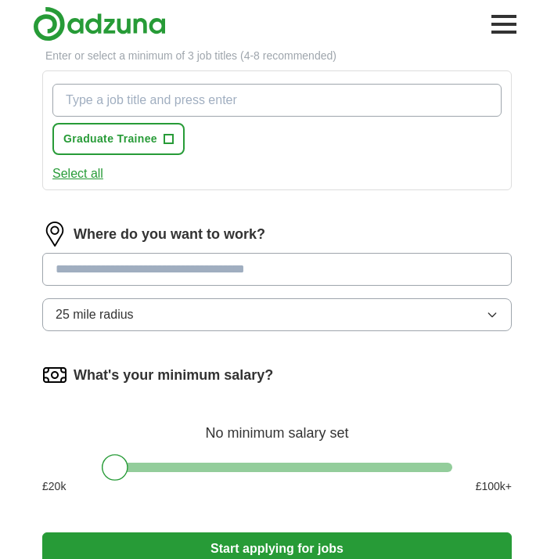
scroll to position [518, 0]
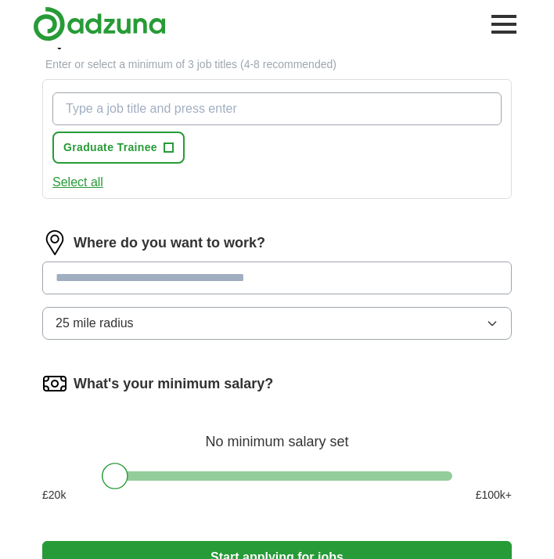
click at [143, 332] on button "25 mile radius" at bounding box center [276, 323] width 469 height 33
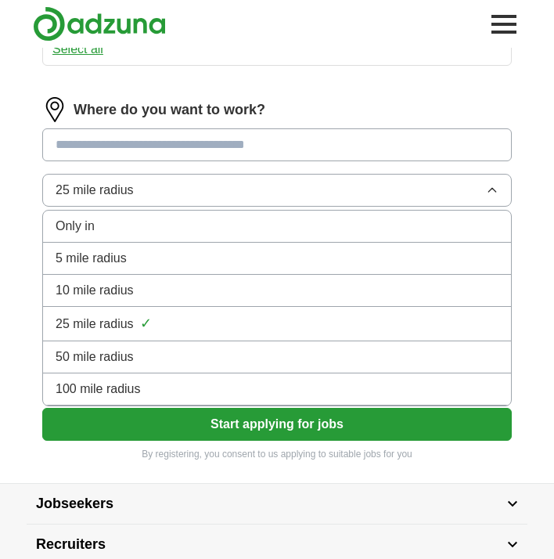
scroll to position [685, 0]
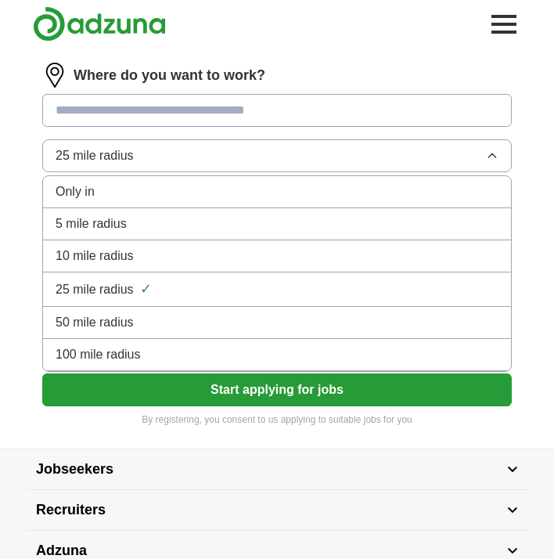
click at [139, 354] on span "100 mile radius" at bounding box center [98, 354] width 85 height 19
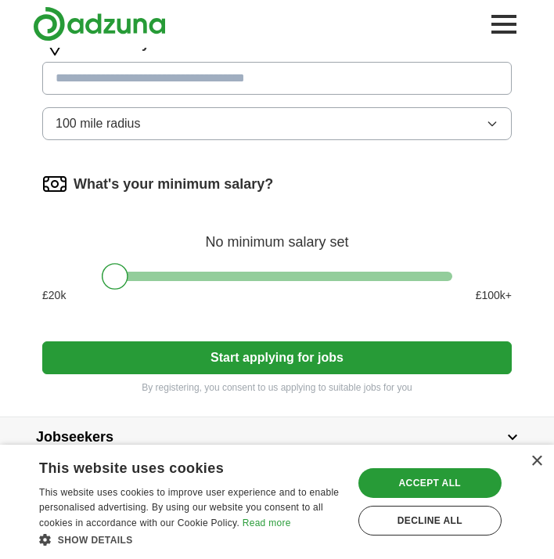
scroll to position [758, 0]
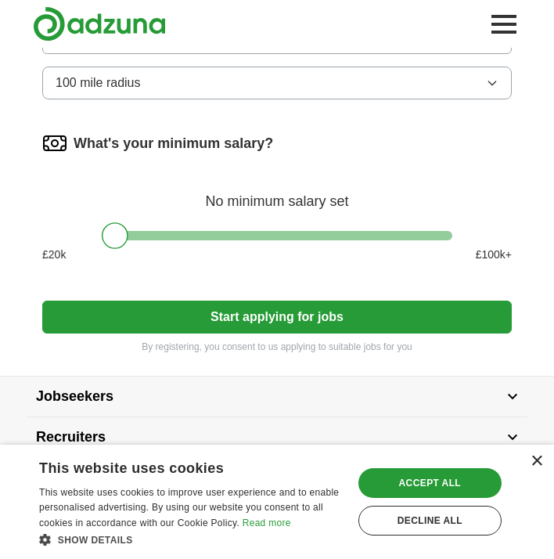
click at [533, 461] on div "×" at bounding box center [536, 461] width 12 height 12
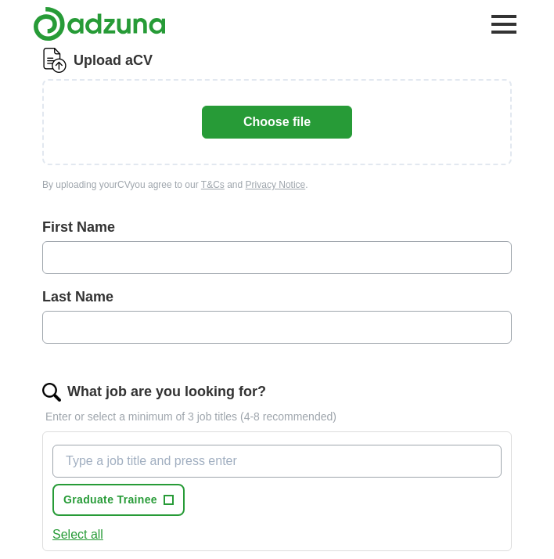
scroll to position [171, 0]
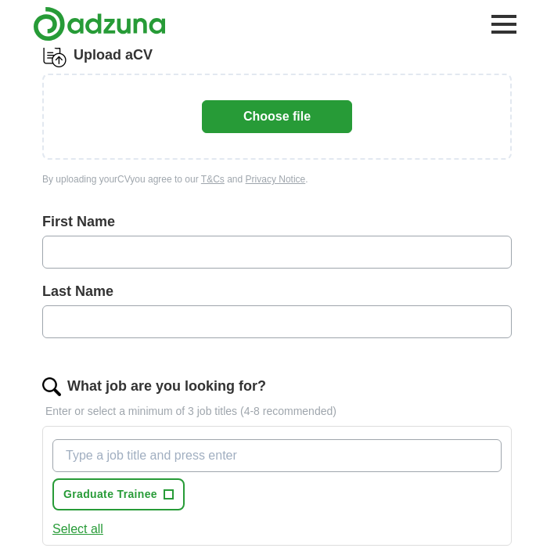
click at [84, 526] on button "Select all" at bounding box center [77, 528] width 51 height 19
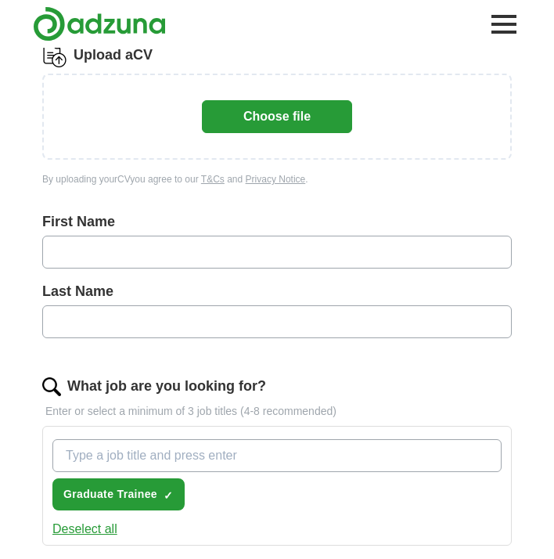
click at [84, 526] on button "Deselect all" at bounding box center [84, 528] width 65 height 19
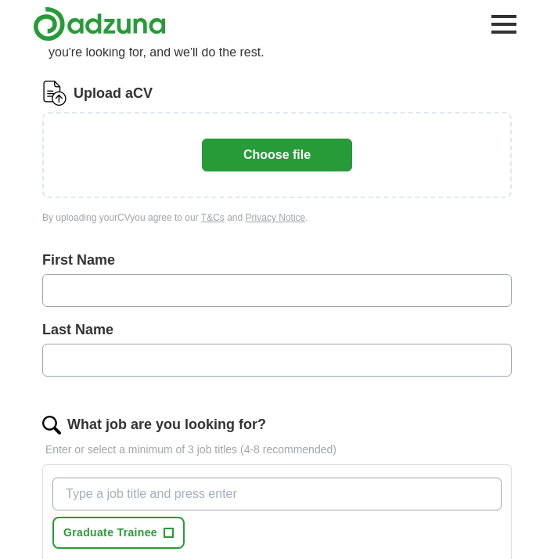
scroll to position [41, 0]
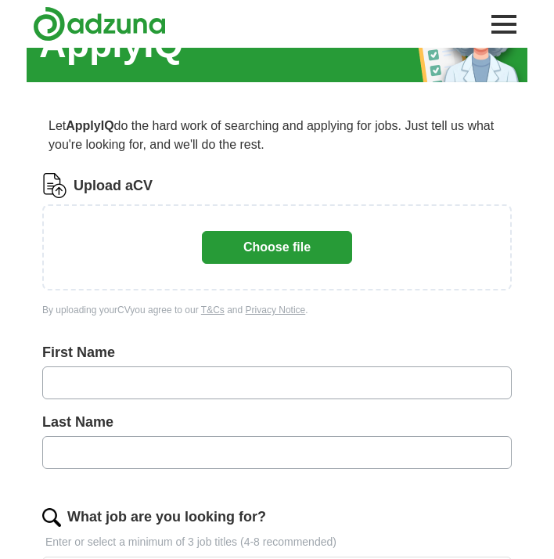
click at [268, 240] on button "Choose file" at bounding box center [277, 247] width 150 height 33
click at [270, 258] on button "Choose file" at bounding box center [277, 247] width 150 height 33
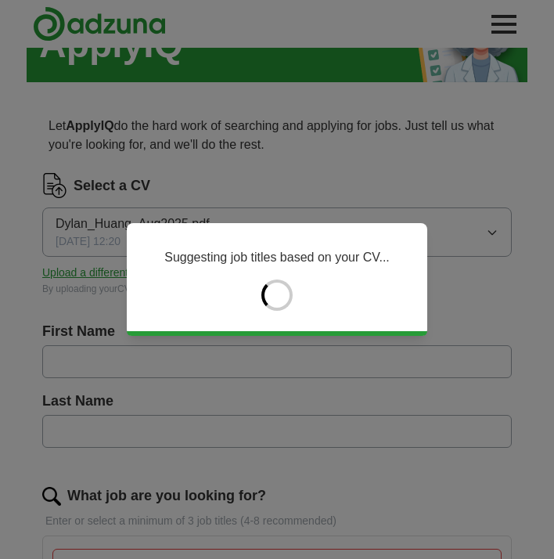
type input "**********"
type input "*****"
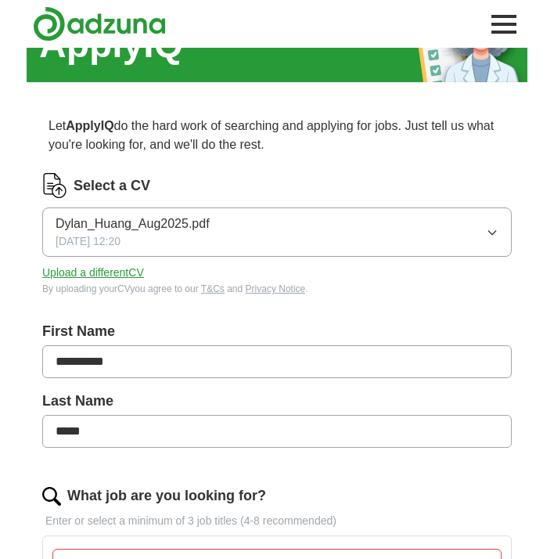
click at [106, 368] on input "**********" at bounding box center [276, 361] width 469 height 33
type input "*****"
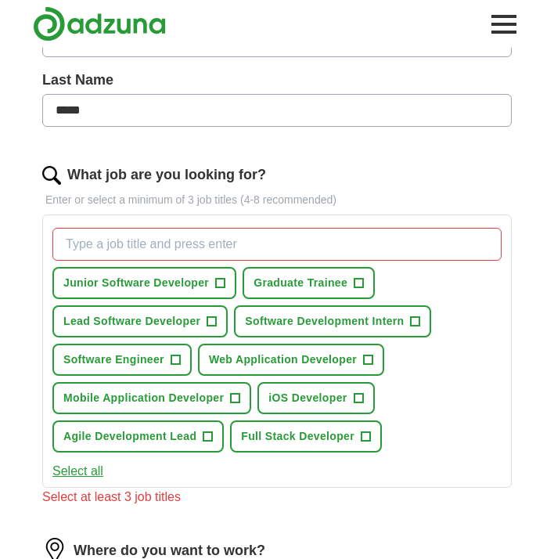
scroll to position [441, 0]
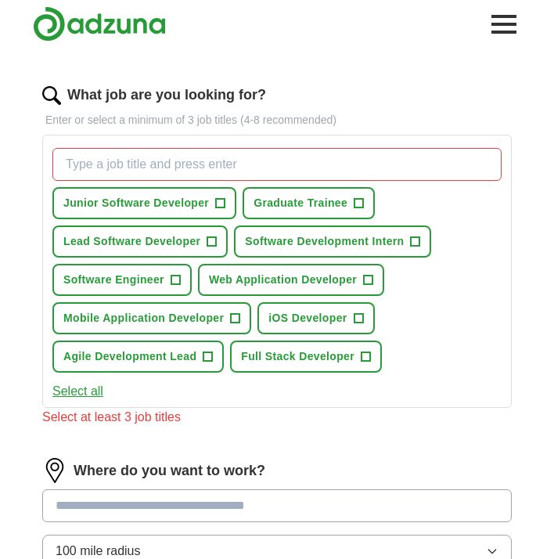
type input "*****"
click at [474, 199] on div "Junior Software Developer + Graduate Trainee + Lead Software Developer + Softwa…" at bounding box center [276, 260] width 455 height 237
click at [219, 203] on span "+" at bounding box center [220, 203] width 9 height 13
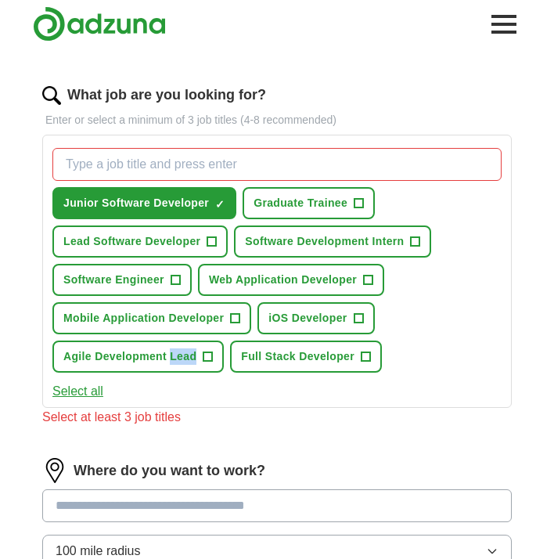
click at [365, 199] on button "Graduate Trainee +" at bounding box center [309, 203] width 132 height 32
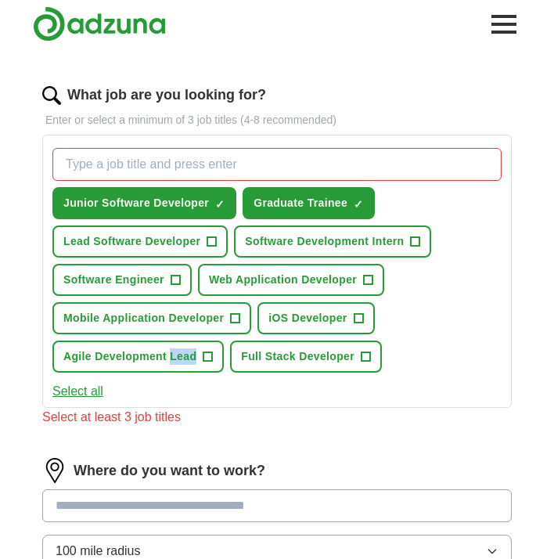
click at [174, 275] on span "+" at bounding box center [175, 280] width 9 height 13
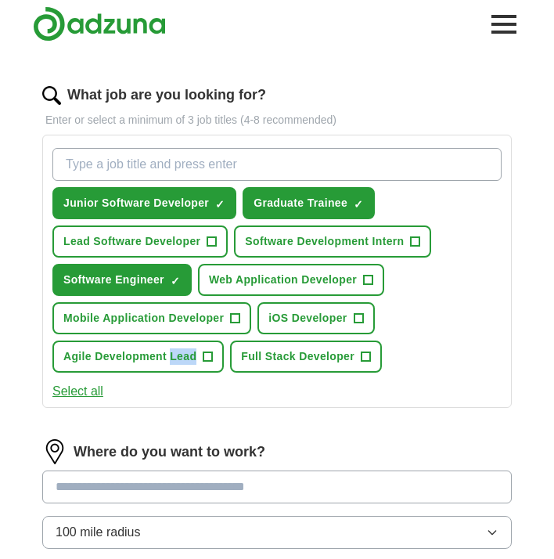
click at [235, 314] on span "+" at bounding box center [235, 318] width 9 height 13
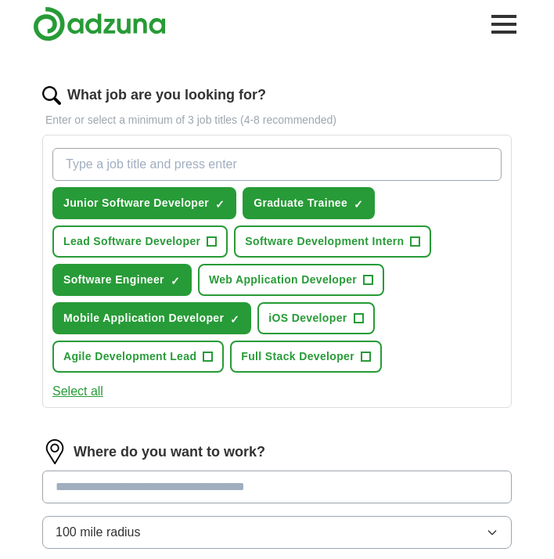
click at [190, 169] on input "What job are you looking for?" at bounding box center [276, 164] width 449 height 33
type input "s"
type input "Graduate Software Engineer"
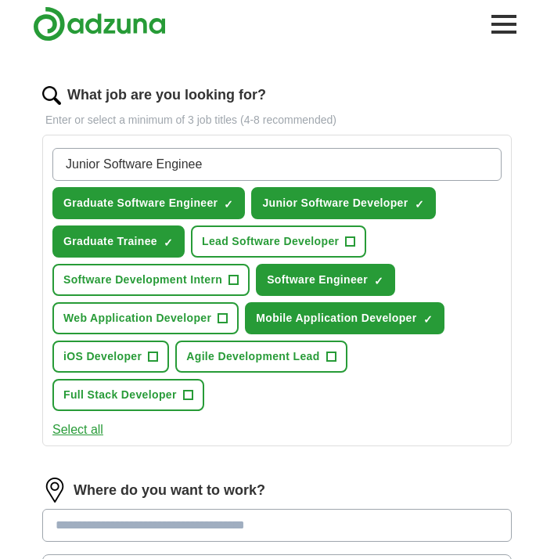
type input "Junior Software Engineer"
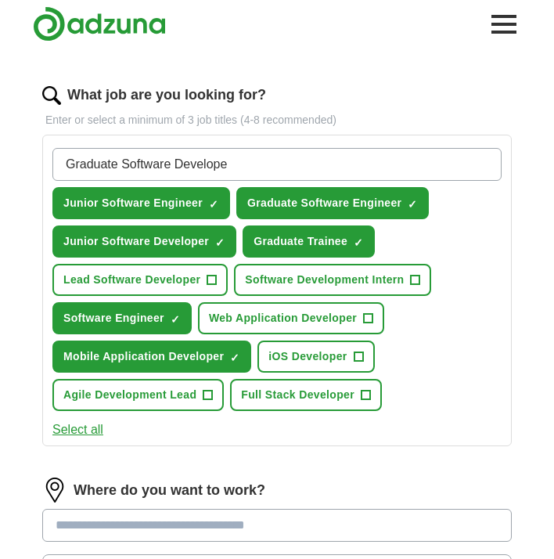
type input "Graduate Software Developer"
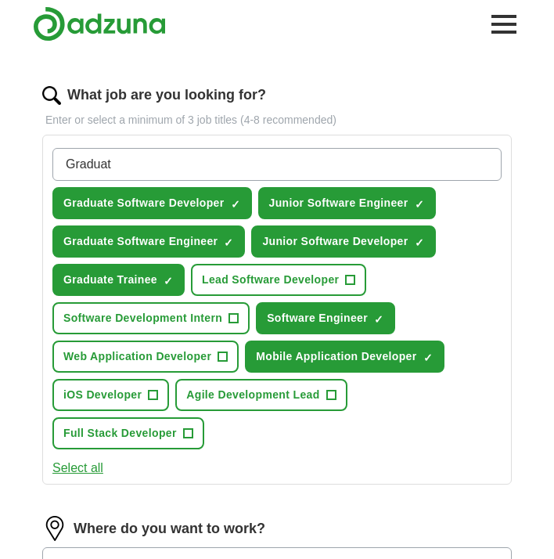
type input "Graduate"
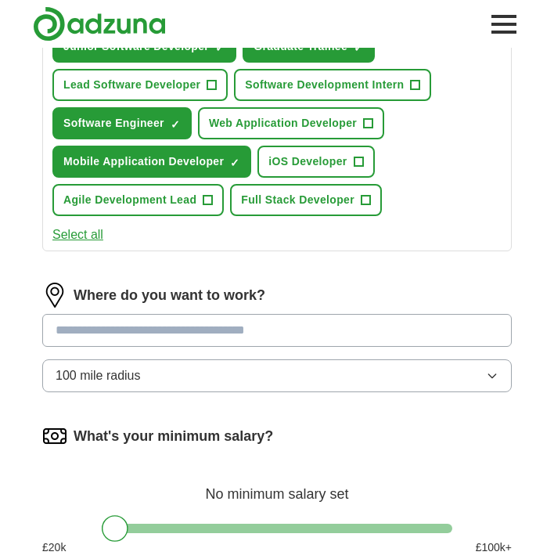
scroll to position [709, 0]
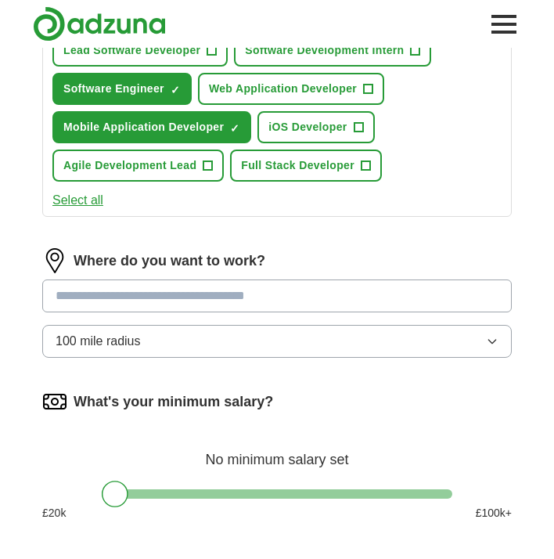
click at [232, 300] on input "text" at bounding box center [276, 295] width 469 height 33
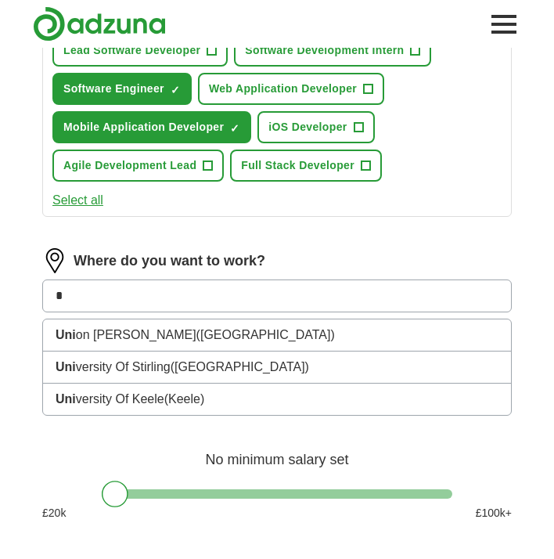
type input "*"
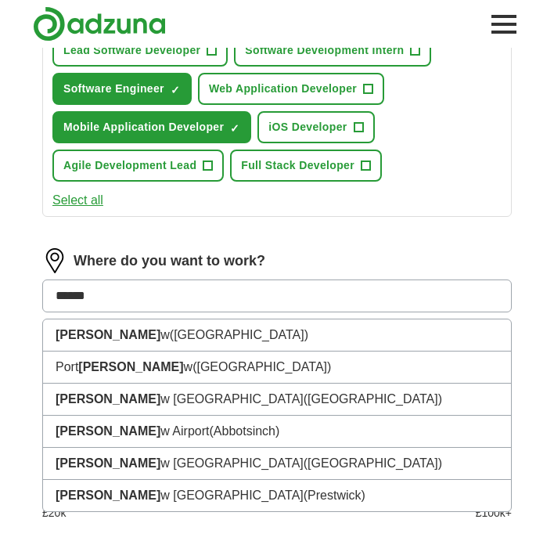
type input "*******"
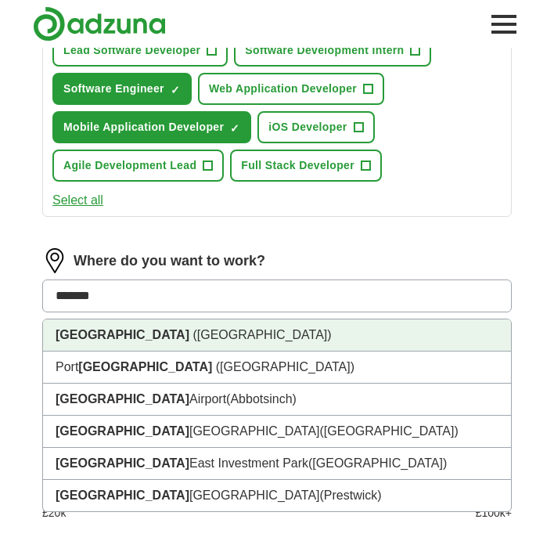
click at [285, 336] on li "[GEOGRAPHIC_DATA] ([GEOGRAPHIC_DATA])" at bounding box center [277, 335] width 468 height 32
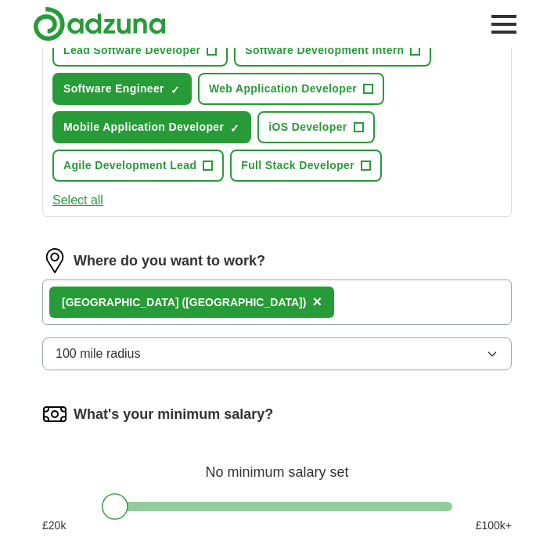
click at [290, 292] on div "[GEOGRAPHIC_DATA] ([GEOGRAPHIC_DATA]) ×" at bounding box center [276, 301] width 469 height 45
click at [286, 304] on div "[GEOGRAPHIC_DATA] ([GEOGRAPHIC_DATA]) ×" at bounding box center [276, 301] width 469 height 45
click at [253, 318] on div "[GEOGRAPHIC_DATA] ([GEOGRAPHIC_DATA]) ×" at bounding box center [276, 301] width 469 height 45
click at [197, 284] on div "[GEOGRAPHIC_DATA] ([GEOGRAPHIC_DATA]) ×" at bounding box center [276, 301] width 469 height 45
click at [88, 296] on strong "[GEOGRAPHIC_DATA]" at bounding box center [120, 302] width 117 height 13
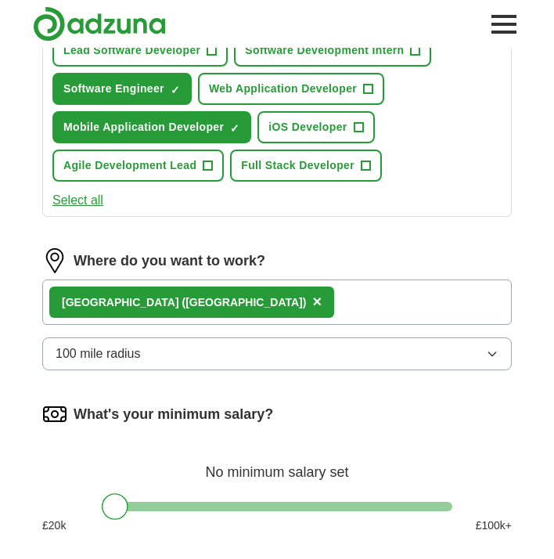
click at [220, 290] on div "[GEOGRAPHIC_DATA] ([GEOGRAPHIC_DATA]) ×" at bounding box center [276, 301] width 469 height 45
click at [312, 306] on span "×" at bounding box center [316, 301] width 9 height 17
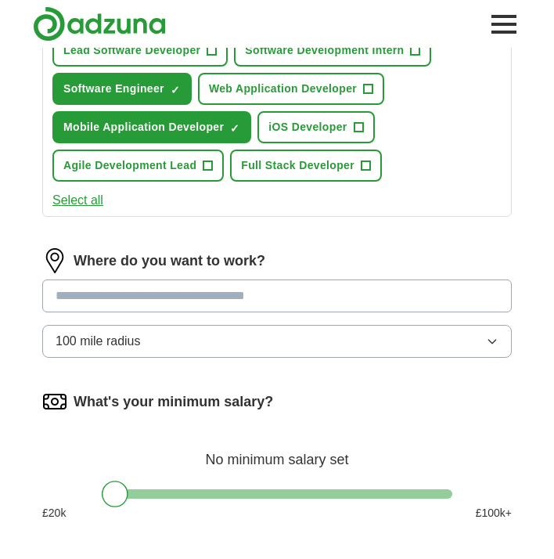
scroll to position [774, 0]
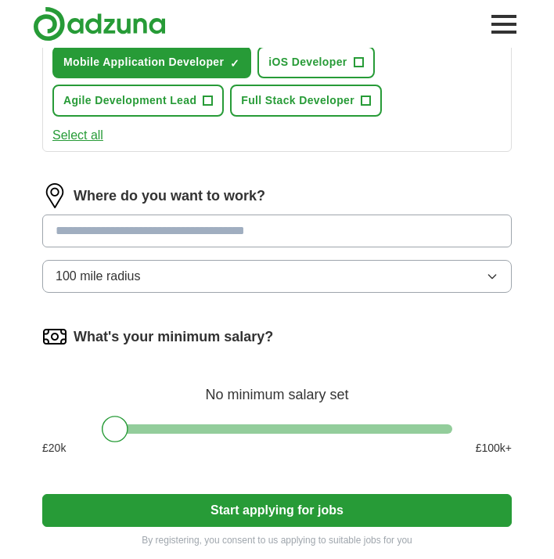
click at [142, 240] on input "text" at bounding box center [276, 230] width 469 height 33
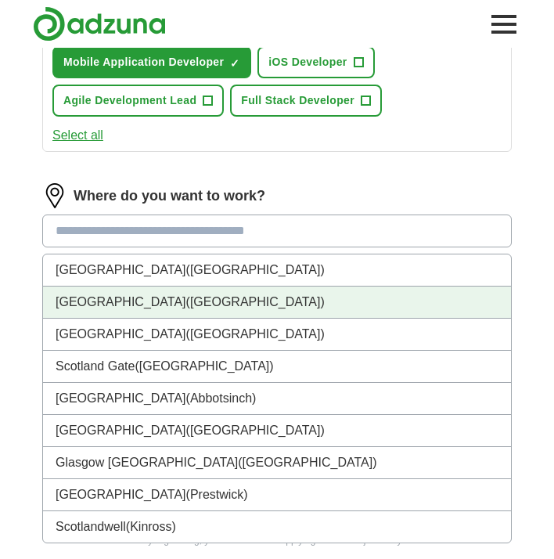
click at [186, 296] on span "([GEOGRAPHIC_DATA])" at bounding box center [255, 301] width 138 height 13
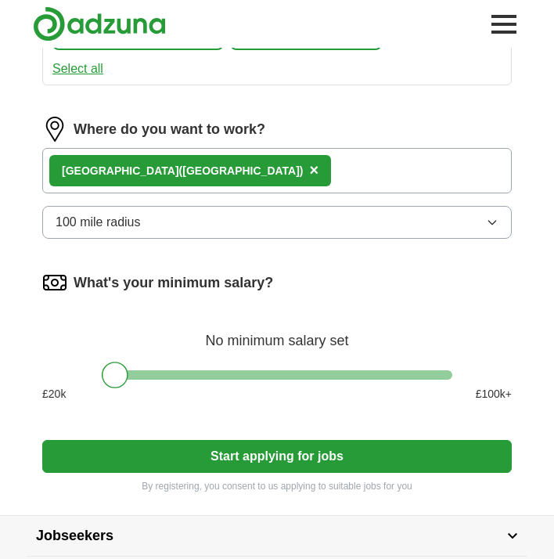
scroll to position [838, 0]
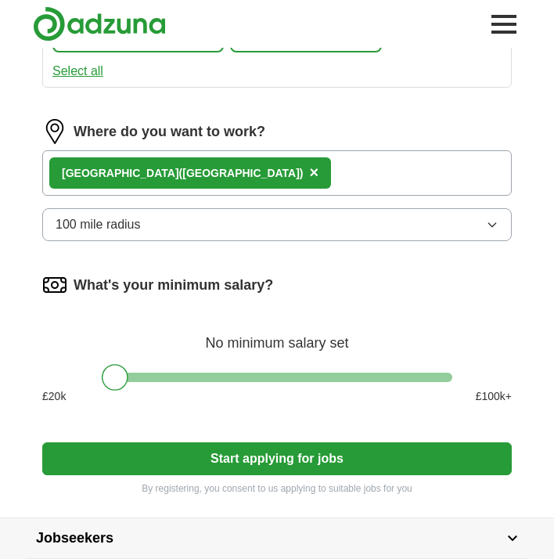
click at [215, 190] on div "[GEOGRAPHIC_DATA] ([GEOGRAPHIC_DATA]) ×" at bounding box center [276, 172] width 469 height 45
click at [207, 167] on div "[GEOGRAPHIC_DATA] ([GEOGRAPHIC_DATA]) ×" at bounding box center [276, 172] width 469 height 45
click at [310, 175] on span "×" at bounding box center [314, 171] width 9 height 17
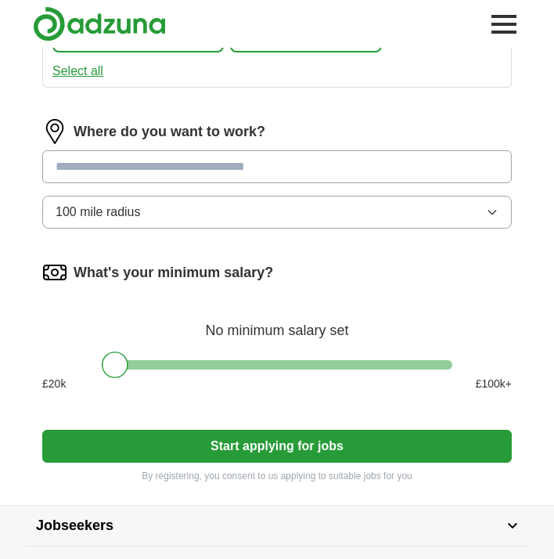
click at [135, 155] on input "text" at bounding box center [276, 166] width 469 height 33
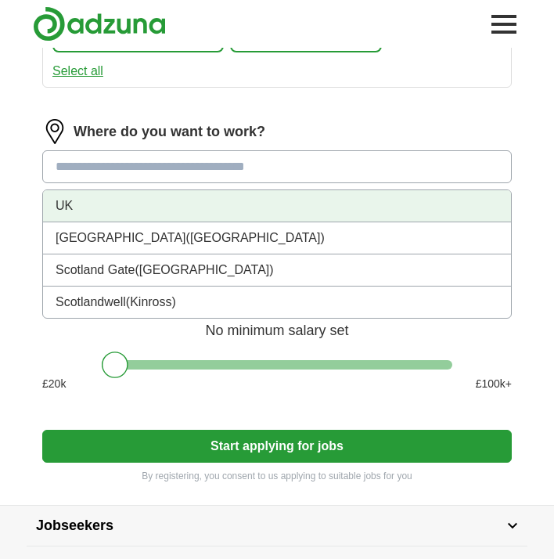
click at [122, 214] on li "UK" at bounding box center [277, 206] width 468 height 32
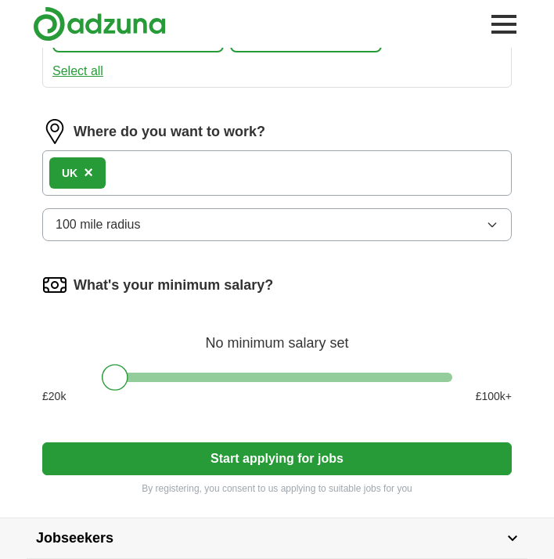
click at [162, 164] on div "UK ×" at bounding box center [276, 172] width 469 height 45
click at [92, 185] on div "UK ×" at bounding box center [77, 172] width 56 height 31
click at [91, 173] on span "×" at bounding box center [88, 171] width 9 height 17
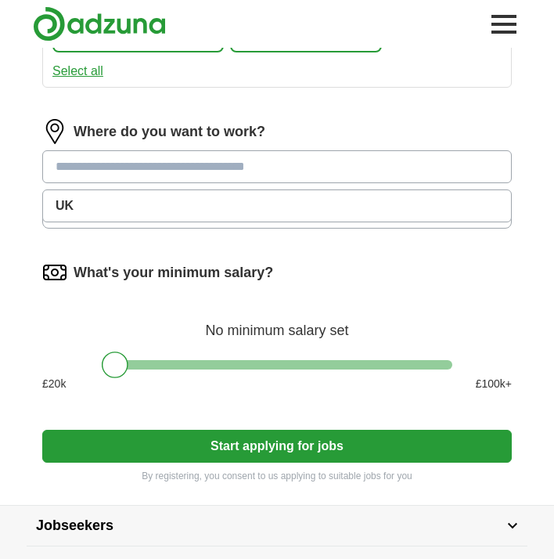
click at [91, 173] on input "text" at bounding box center [276, 166] width 469 height 33
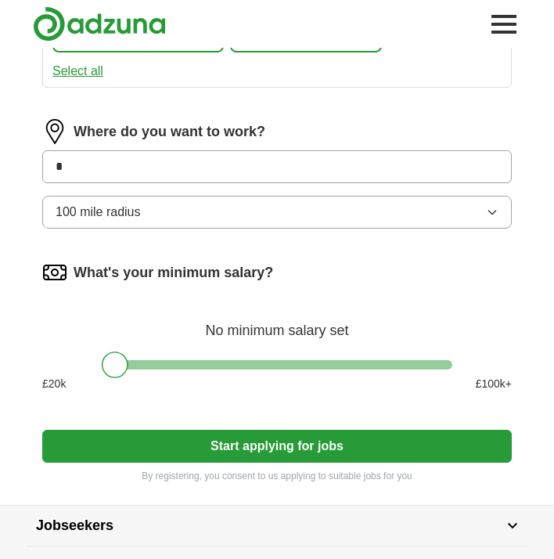
type input "*"
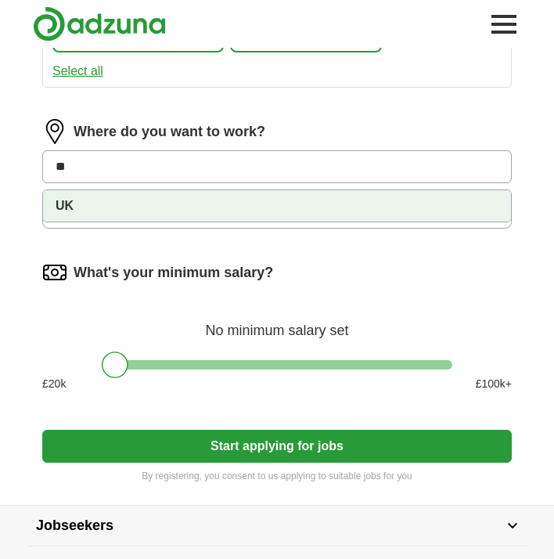
click at [95, 206] on li "UK" at bounding box center [277, 205] width 468 height 31
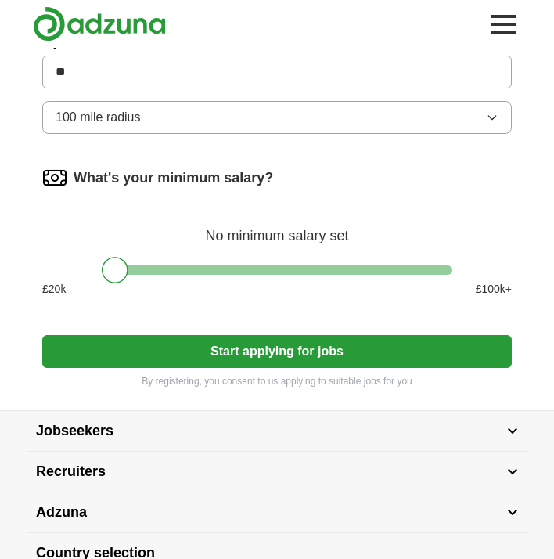
scroll to position [951, 0]
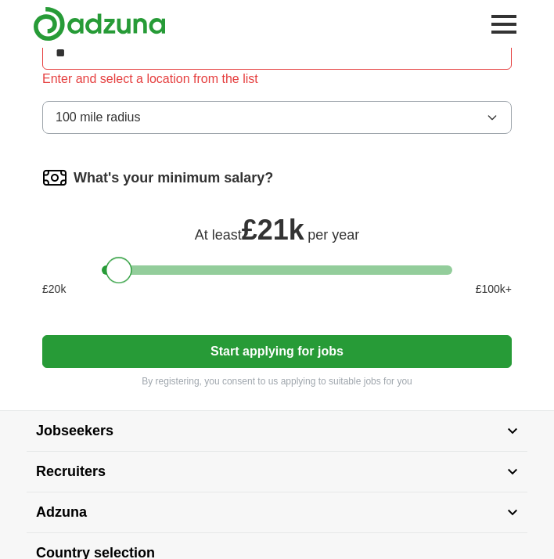
click at [121, 248] on div "What's your minimum salary? At least £ 21k per year £ 20 k £ 100 k+" at bounding box center [276, 237] width 469 height 145
drag, startPoint x: 120, startPoint y: 267, endPoint x: 182, endPoint y: 273, distance: 62.1
click at [182, 273] on div at bounding box center [180, 270] width 27 height 27
click at [212, 354] on button "Start applying for jobs" at bounding box center [276, 351] width 469 height 33
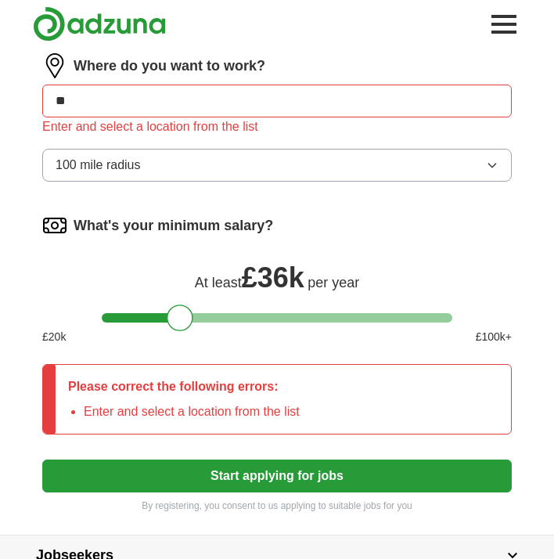
scroll to position [894, 0]
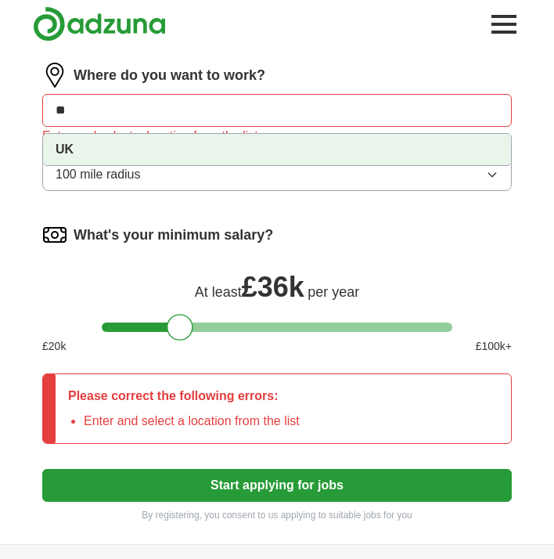
click at [126, 114] on input "**" at bounding box center [276, 110] width 469 height 33
click at [104, 150] on li "UK" at bounding box center [277, 149] width 468 height 31
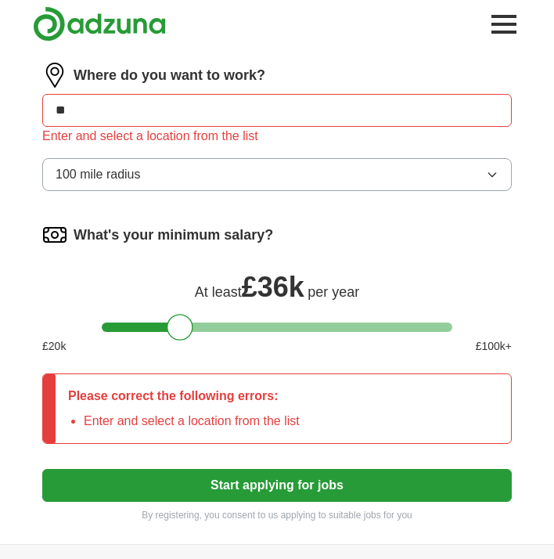
click at [212, 480] on button "Start applying for jobs" at bounding box center [276, 485] width 469 height 33
click at [153, 114] on input "**" at bounding box center [276, 110] width 469 height 33
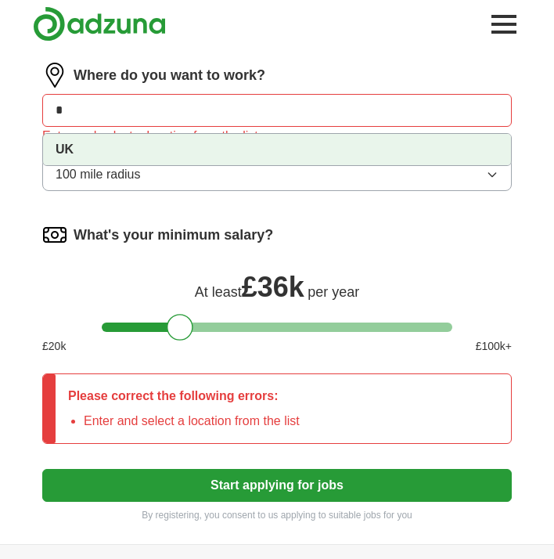
type input "*"
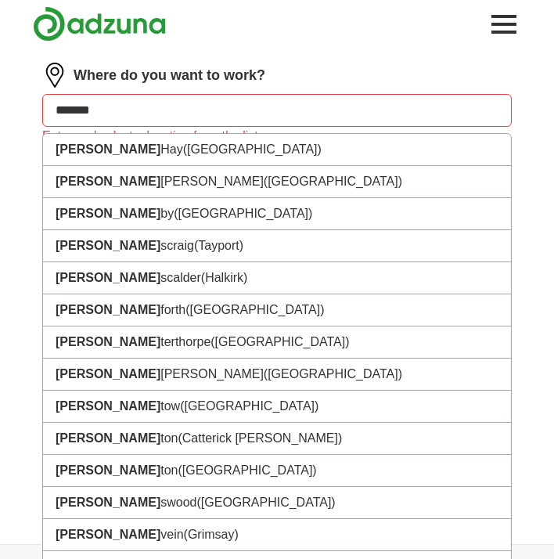
type input "********"
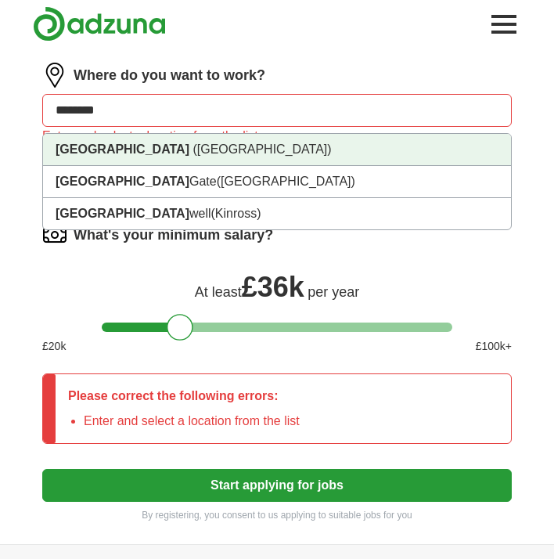
click at [140, 150] on li "[GEOGRAPHIC_DATA] ([GEOGRAPHIC_DATA])" at bounding box center [277, 150] width 468 height 32
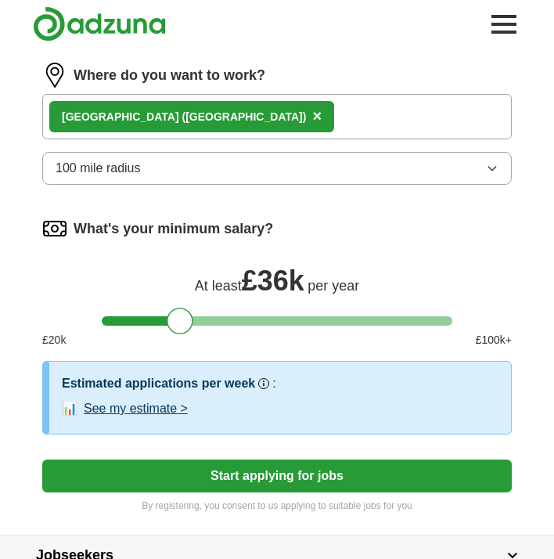
click at [204, 473] on button "Start applying for jobs" at bounding box center [276, 475] width 469 height 33
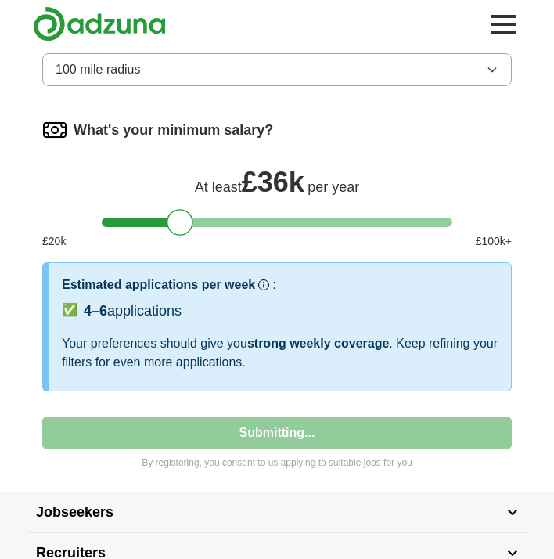
select select "**"
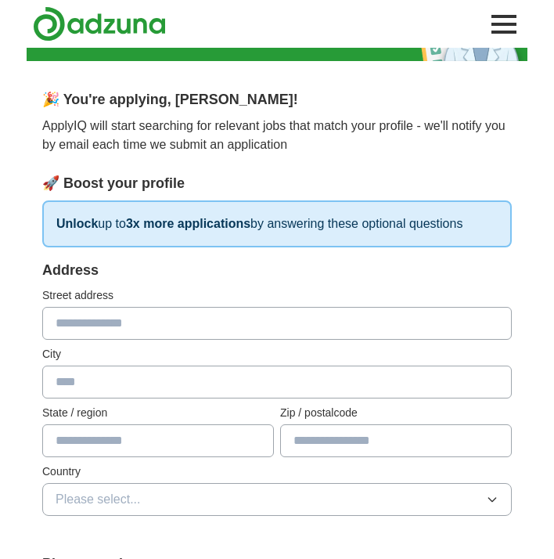
scroll to position [71, 0]
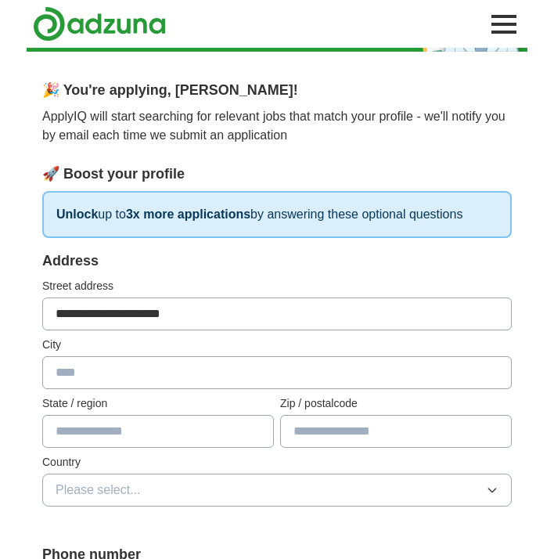
type input "**********"
type input "*******"
type input "**********"
type input "*******"
click at [105, 494] on span "Please select..." at bounding box center [98, 489] width 85 height 19
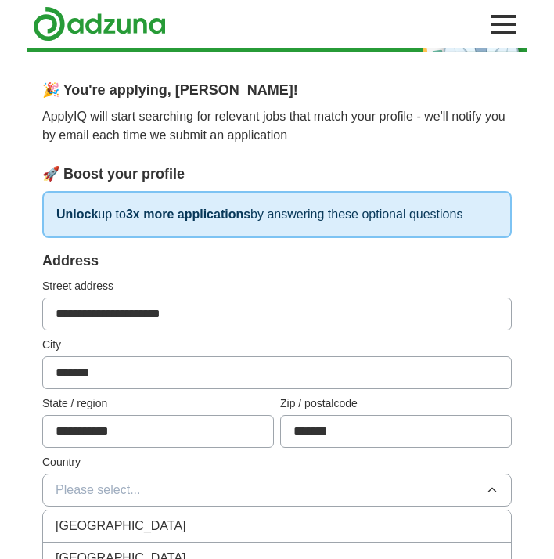
click at [113, 523] on span "[GEOGRAPHIC_DATA]" at bounding box center [121, 525] width 131 height 19
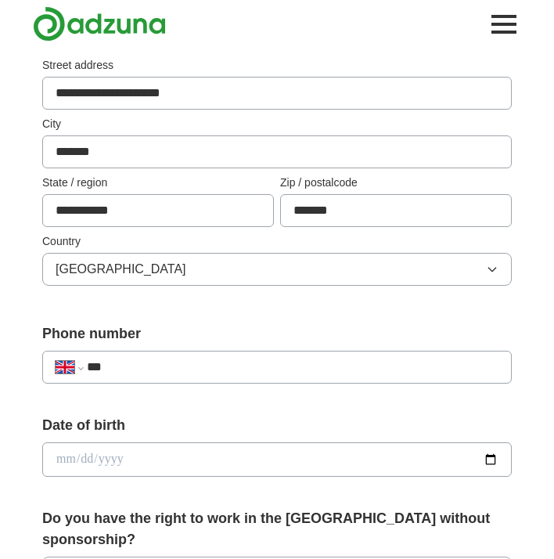
scroll to position [328, 0]
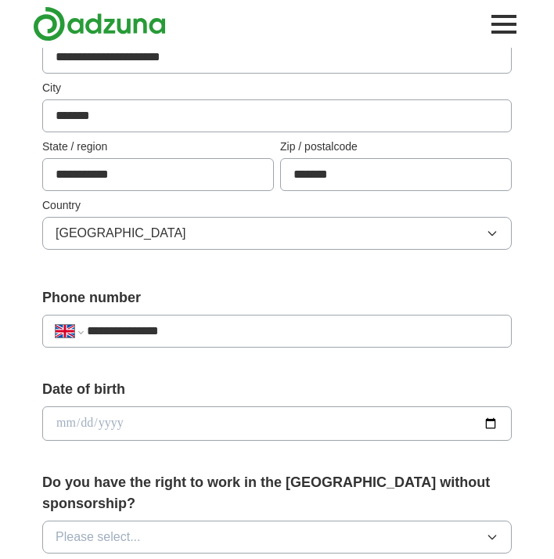
type input "**********"
click at [135, 500] on div "Do you have the right to work in the [GEOGRAPHIC_DATA] without sponsorship? Ple…" at bounding box center [276, 519] width 469 height 94
click at [135, 527] on span "Please select..." at bounding box center [98, 536] width 85 height 19
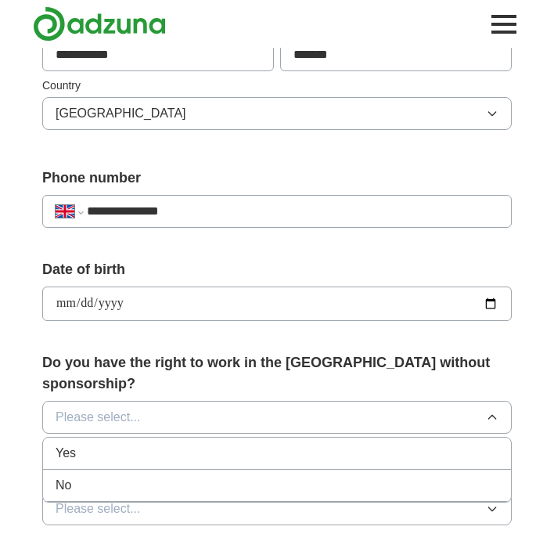
click at [116, 469] on li "No" at bounding box center [277, 485] width 468 height 32
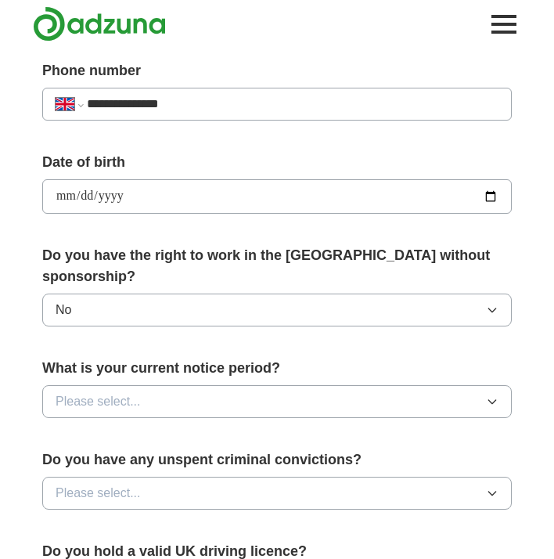
scroll to position [578, 0]
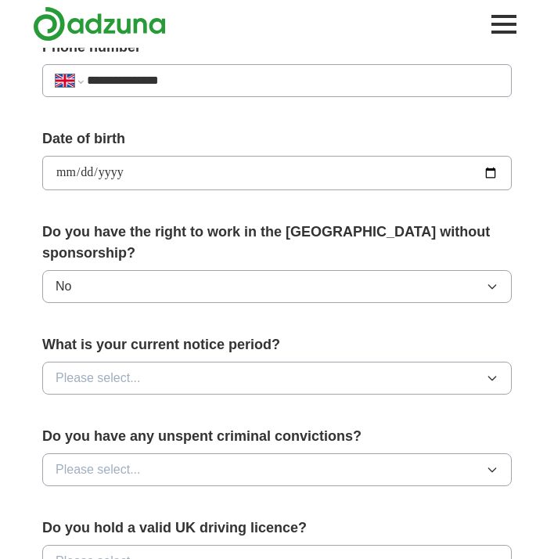
click at [137, 368] on span "Please select..." at bounding box center [98, 377] width 85 height 19
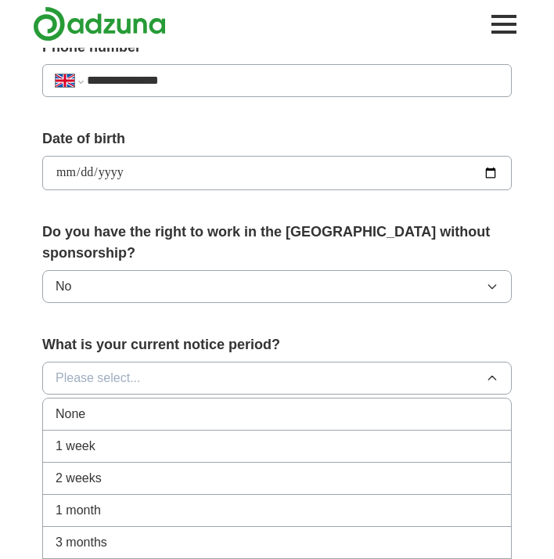
click at [110, 404] on div "None" at bounding box center [277, 413] width 443 height 19
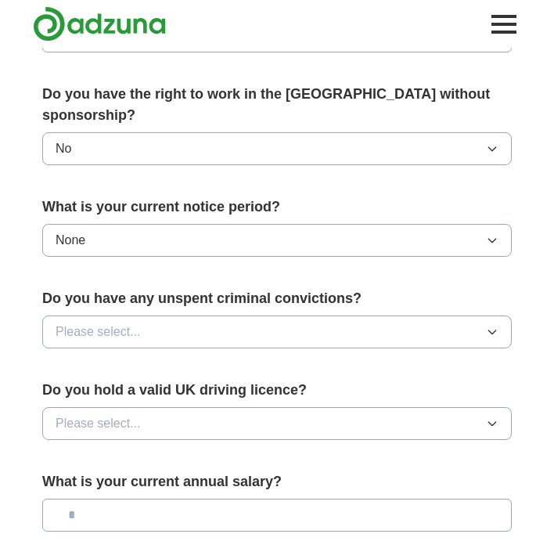
scroll to position [725, 0]
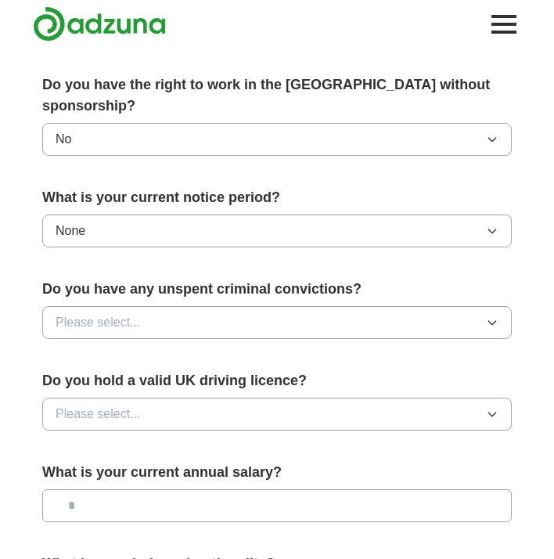
click at [121, 313] on span "Please select..." at bounding box center [98, 322] width 85 height 19
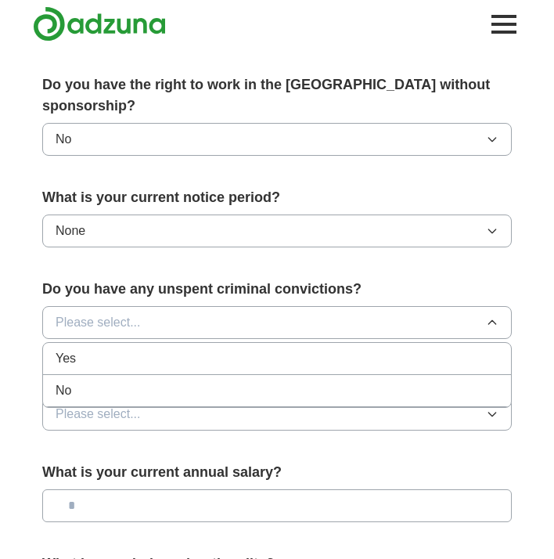
click at [118, 349] on div "Yes" at bounding box center [277, 358] width 443 height 19
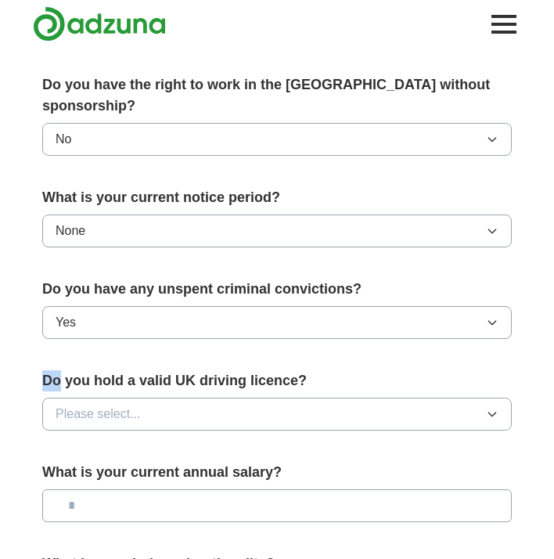
click at [118, 332] on form "**********" at bounding box center [276, 143] width 469 height 1095
click at [116, 306] on button "Yes" at bounding box center [276, 322] width 469 height 33
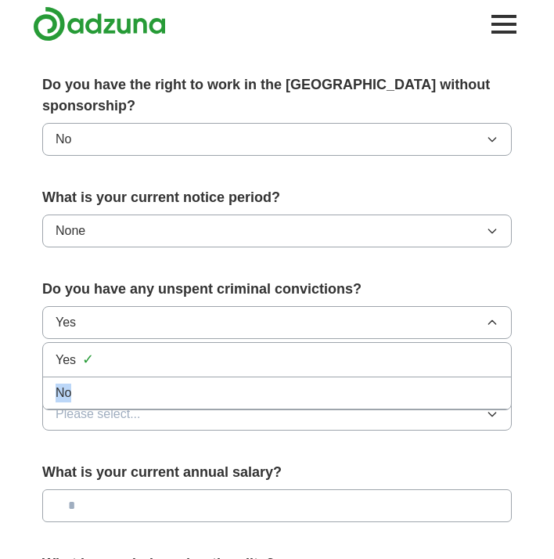
drag, startPoint x: 115, startPoint y: 355, endPoint x: 112, endPoint y: 368, distance: 12.9
click at [112, 368] on ul "Yes ✓ No" at bounding box center [276, 376] width 469 height 68
click at [112, 383] on div "No" at bounding box center [277, 392] width 443 height 19
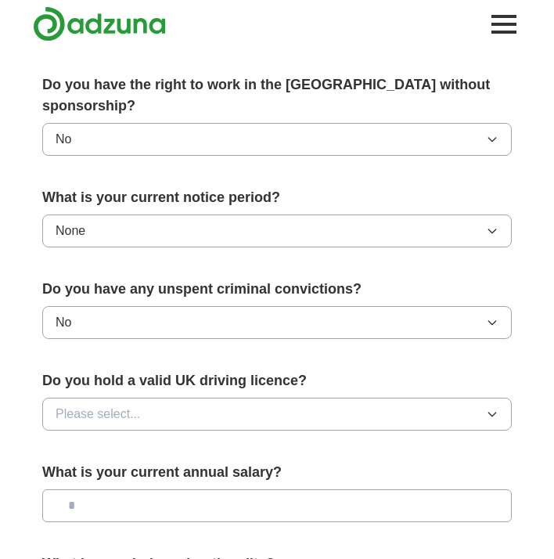
click at [109, 404] on span "Please select..." at bounding box center [98, 413] width 85 height 19
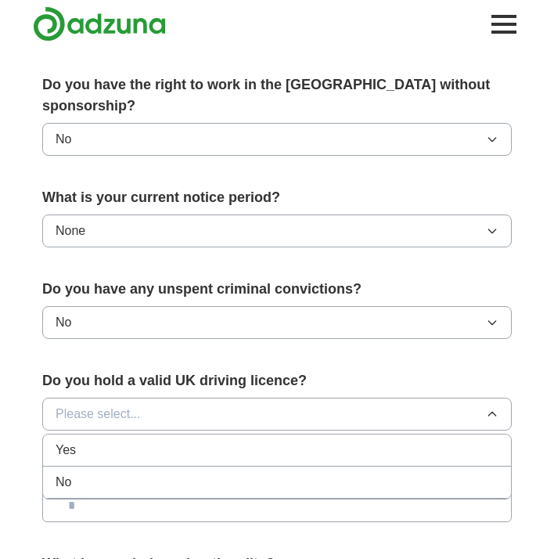
click at [108, 473] on div "No" at bounding box center [277, 482] width 443 height 19
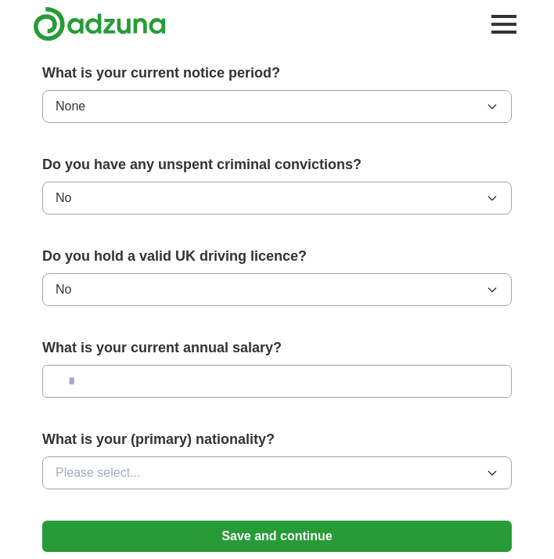
scroll to position [893, 0]
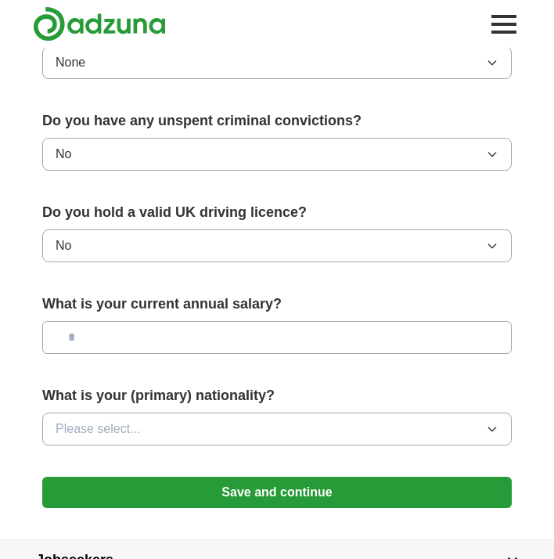
click at [130, 327] on input "text" at bounding box center [276, 337] width 469 height 33
type input "*******"
click at [171, 229] on button "No" at bounding box center [276, 245] width 469 height 33
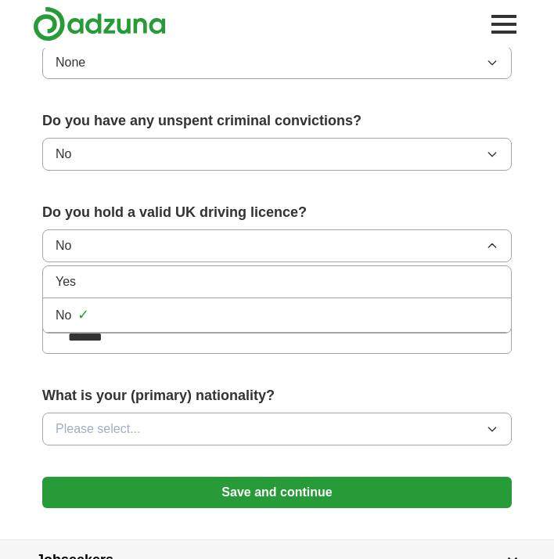
click at [150, 272] on div "Yes" at bounding box center [277, 281] width 443 height 19
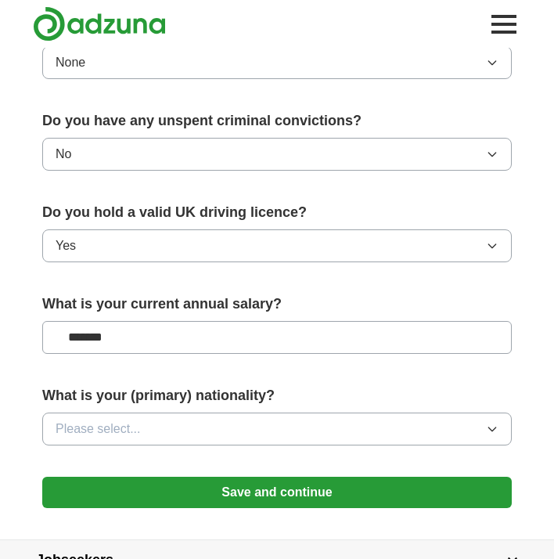
click at [146, 412] on button "Please select..." at bounding box center [276, 428] width 469 height 33
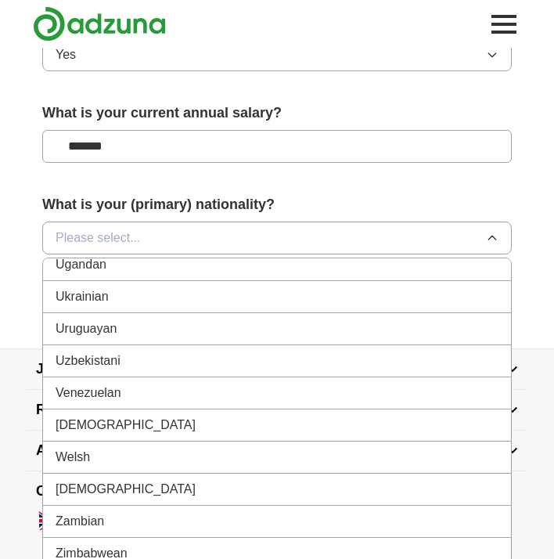
scroll to position [1087, 0]
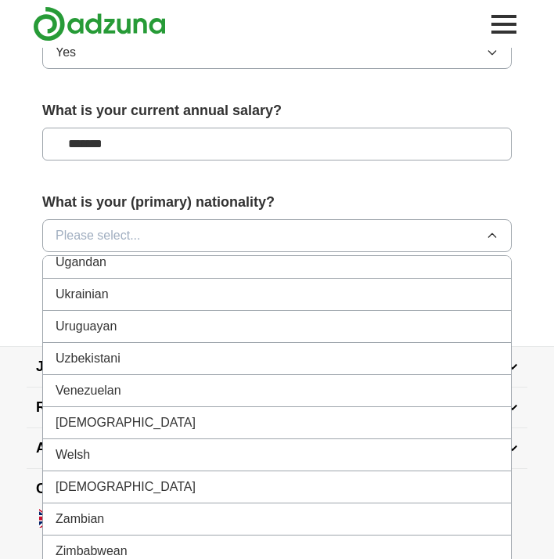
click at [96, 541] on span "Zimbabwean" at bounding box center [92, 550] width 72 height 19
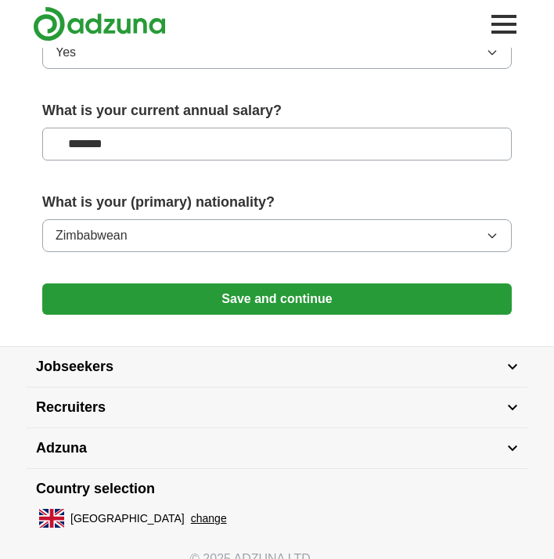
click at [197, 292] on button "Save and continue" at bounding box center [276, 298] width 469 height 31
